Goal: Complete application form

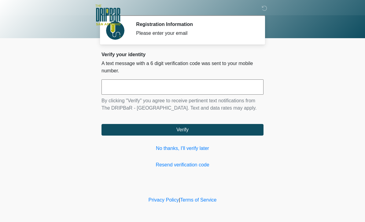
click at [194, 162] on link "Resend verification code" at bounding box center [182, 164] width 162 height 7
click at [215, 89] on input "text" at bounding box center [182, 86] width 162 height 15
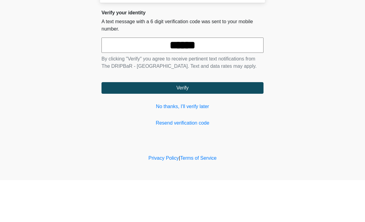
type input "******"
click at [205, 124] on button "Verify" at bounding box center [182, 130] width 162 height 12
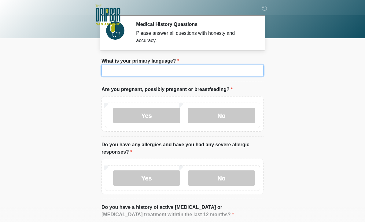
click at [176, 75] on input "What is your primary language?" at bounding box center [182, 71] width 162 height 12
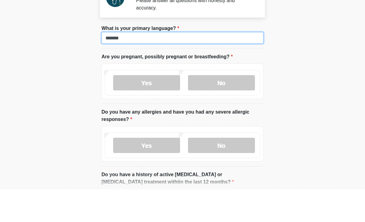
type input "*******"
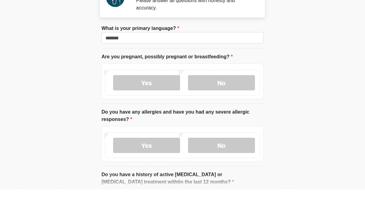
click at [221, 108] on label "No" at bounding box center [221, 115] width 67 height 15
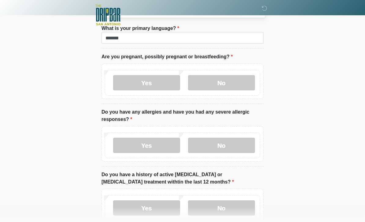
click at [157, 142] on label "Yes" at bounding box center [146, 145] width 67 height 15
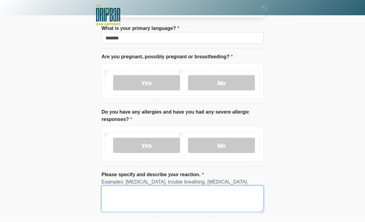
click at [164, 204] on textarea "Please specify and describe your reaction." at bounding box center [182, 199] width 162 height 26
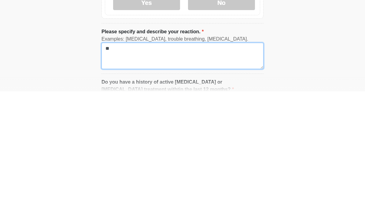
type textarea "*"
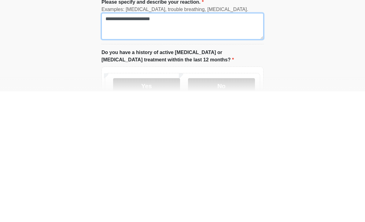
scroll to position [76, 0]
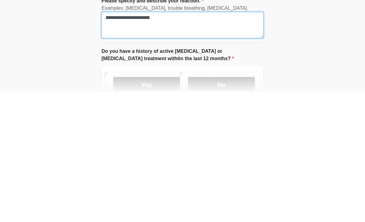
type textarea "**********"
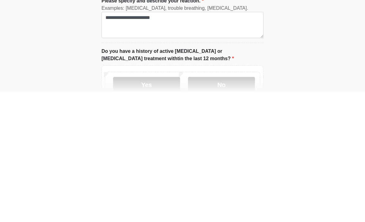
click at [235, 208] on label "No" at bounding box center [221, 215] width 67 height 15
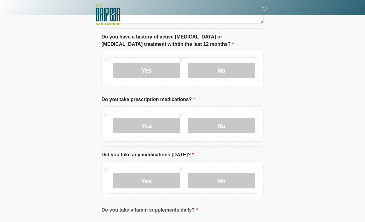
click at [229, 124] on label "No" at bounding box center [221, 125] width 67 height 15
click at [220, 185] on label "No" at bounding box center [221, 180] width 67 height 15
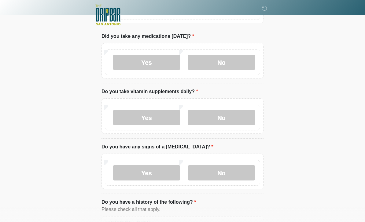
scroll to position [344, 0]
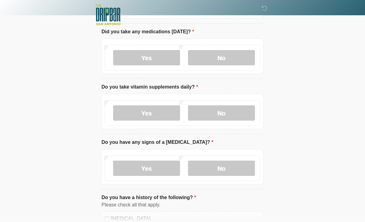
click at [239, 113] on label "No" at bounding box center [221, 113] width 67 height 15
click at [238, 166] on label "No" at bounding box center [221, 168] width 67 height 15
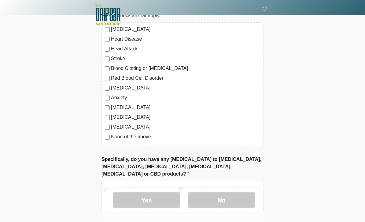
scroll to position [554, 0]
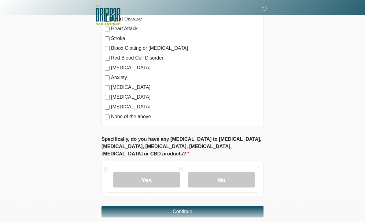
click at [121, 109] on label "[MEDICAL_DATA]" at bounding box center [185, 106] width 149 height 7
click at [241, 172] on label "No" at bounding box center [221, 179] width 67 height 15
click at [199, 206] on button "Continue" at bounding box center [182, 212] width 162 height 12
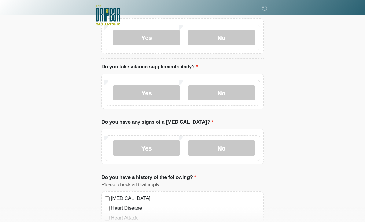
scroll to position [0, 0]
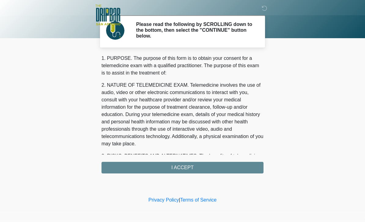
click at [226, 168] on div "1. PURPOSE. The purpose of this form is to obtain your consent for a telemedici…" at bounding box center [182, 114] width 162 height 119
click at [192, 169] on div "1. PURPOSE. The purpose of this form is to obtain your consent for a telemedici…" at bounding box center [182, 114] width 162 height 119
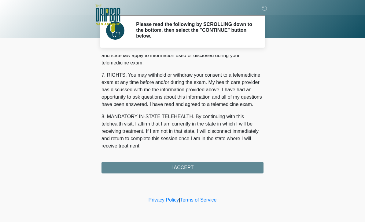
click at [178, 167] on button "I ACCEPT" at bounding box center [182, 168] width 162 height 12
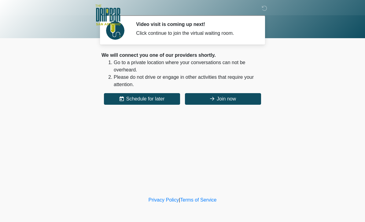
click at [204, 104] on button "Join now" at bounding box center [223, 99] width 76 height 12
